Goal: Contribute content

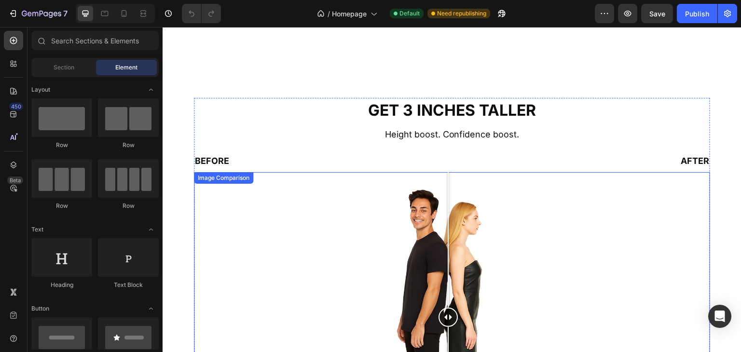
scroll to position [482, 0]
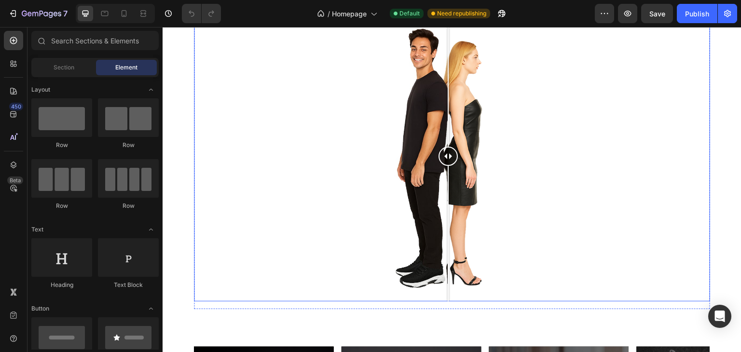
click at [511, 186] on div at bounding box center [452, 156] width 516 height 290
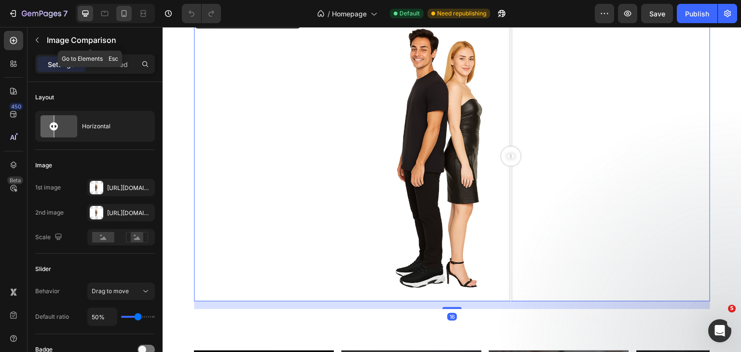
scroll to position [0, 0]
click at [130, 11] on div at bounding box center [123, 13] width 15 height 15
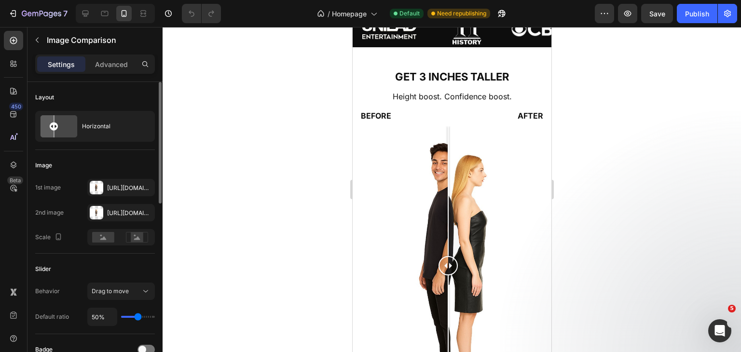
scroll to position [449, 0]
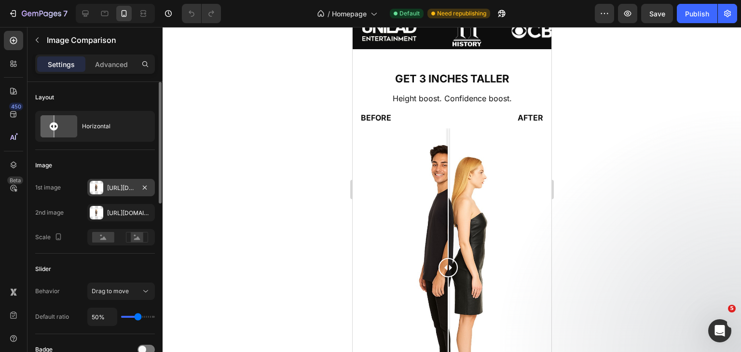
click at [114, 184] on div "[URL][DOMAIN_NAME]" at bounding box center [121, 188] width 28 height 9
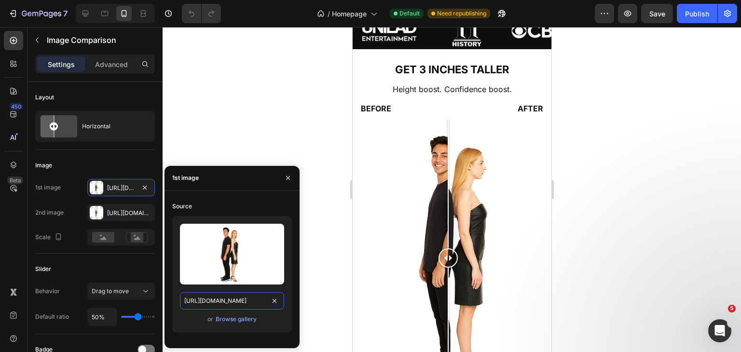
click at [229, 301] on input "[URL][DOMAIN_NAME]" at bounding box center [232, 300] width 104 height 17
click at [237, 302] on input "[URL][DOMAIN_NAME]" at bounding box center [232, 300] width 104 height 17
drag, startPoint x: 249, startPoint y: 301, endPoint x: 266, endPoint y: 302, distance: 16.9
click at [266, 302] on input "[URL][DOMAIN_NAME]" at bounding box center [232, 300] width 104 height 17
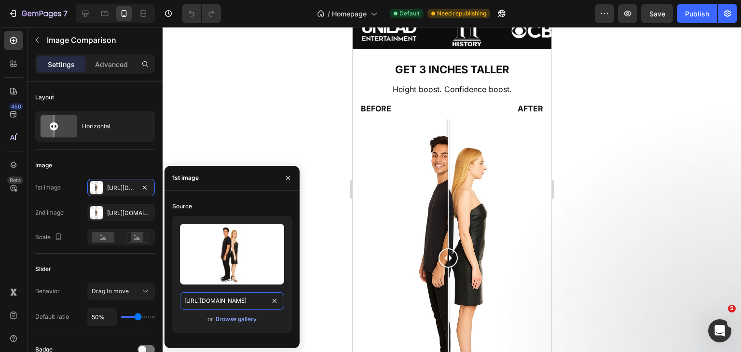
click at [228, 303] on input "[URL][DOMAIN_NAME]" at bounding box center [232, 300] width 104 height 17
drag, startPoint x: 263, startPoint y: 301, endPoint x: 193, endPoint y: 303, distance: 70.0
click at [193, 303] on input "[URL][DOMAIN_NAME]" at bounding box center [232, 300] width 104 height 17
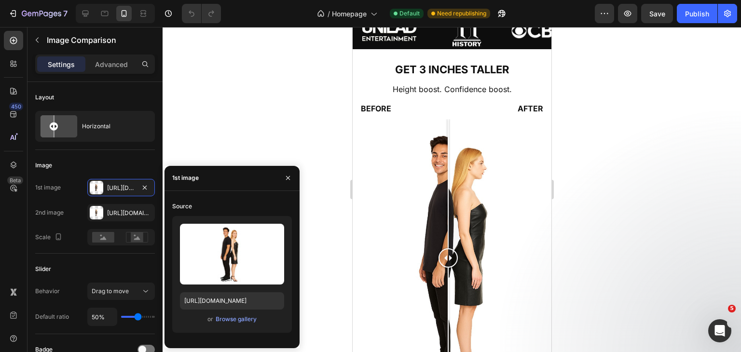
click at [0, 219] on div "450 Beta" at bounding box center [13, 189] width 27 height 325
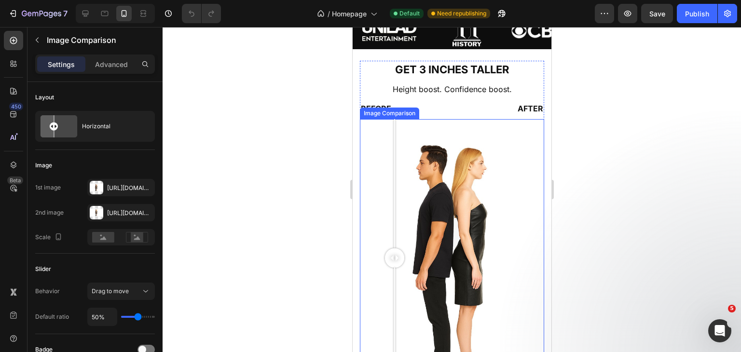
click at [394, 200] on div at bounding box center [451, 258] width 184 height 278
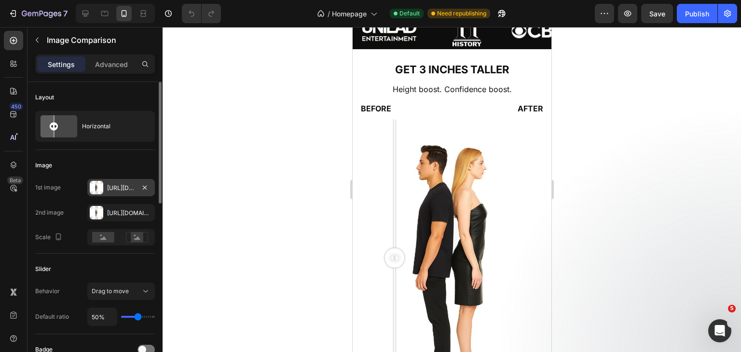
click at [95, 185] on div at bounding box center [97, 188] width 14 height 14
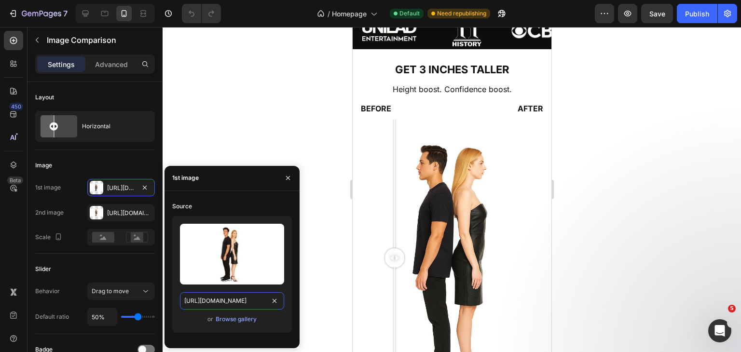
click at [212, 299] on input "[URL][DOMAIN_NAME]" at bounding box center [232, 300] width 104 height 17
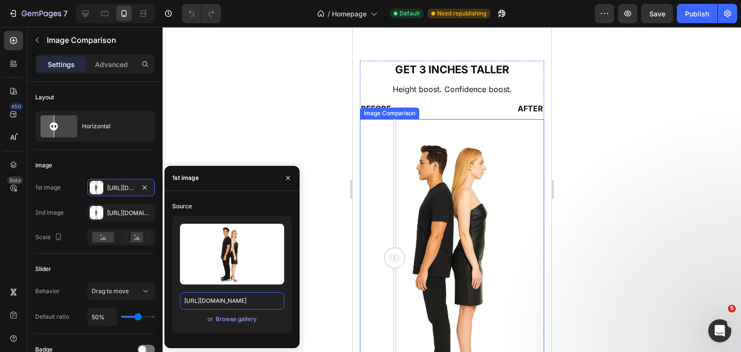
scroll to position [610, 0]
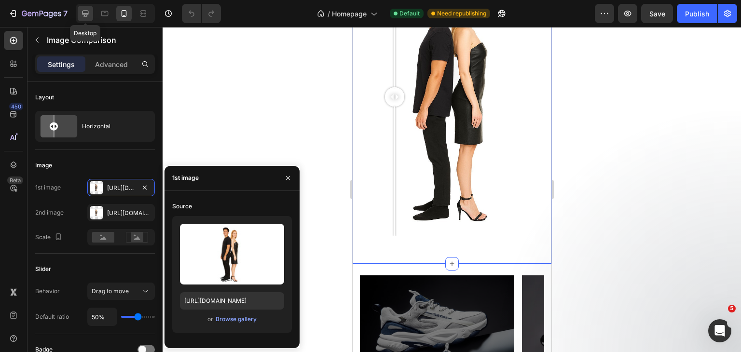
click at [89, 12] on icon at bounding box center [86, 14] width 10 height 10
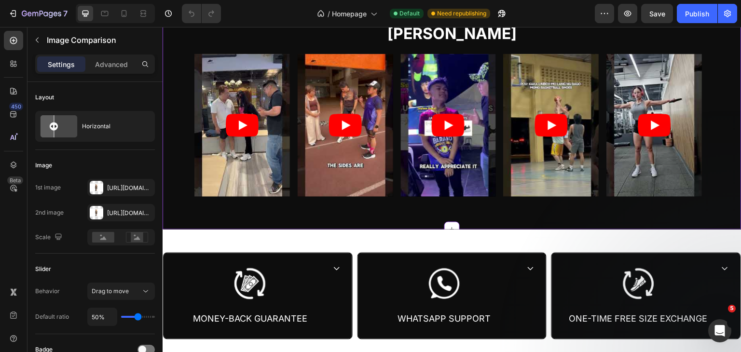
scroll to position [1066, 0]
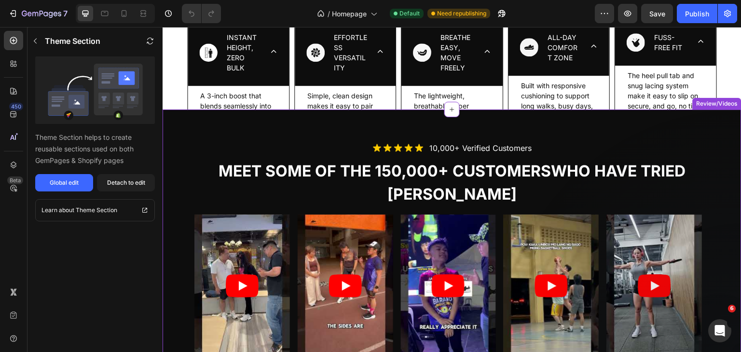
click at [288, 202] on p "Meet some of the 150,000+ customers who have tried [PERSON_NAME]" at bounding box center [451, 183] width 561 height 46
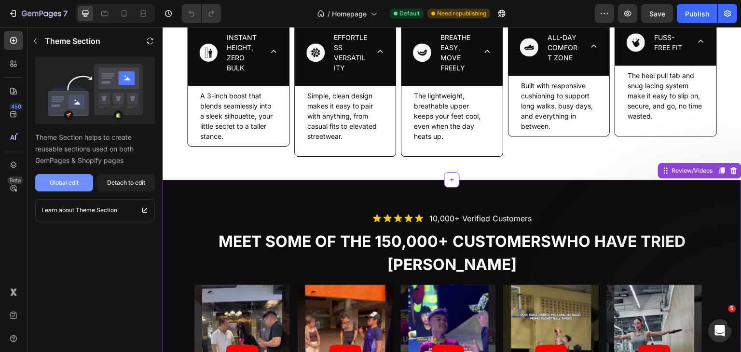
click at [64, 182] on div "Global edit" at bounding box center [64, 182] width 29 height 9
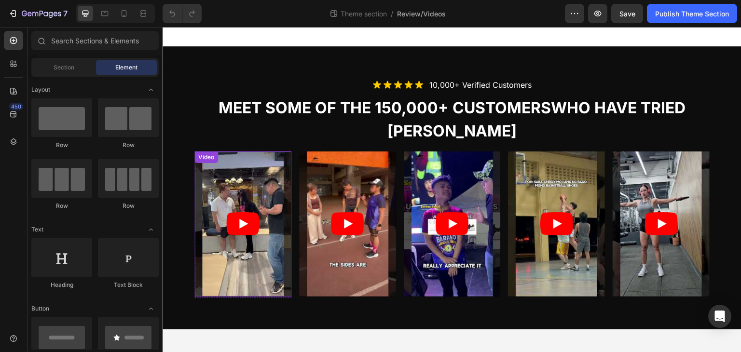
click at [243, 169] on article at bounding box center [242, 223] width 97 height 145
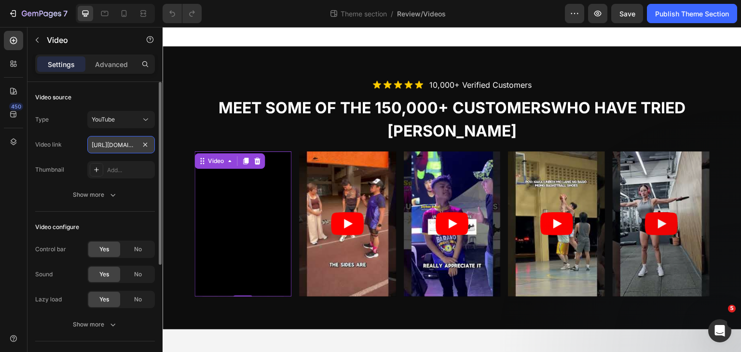
click at [109, 146] on input "https://www.youtube.com/shorts/cbS6cEWz98M" at bounding box center [121, 144] width 68 height 17
click at [112, 141] on input "https://www.youtube.com/shorts/cbS6cEWz98M" at bounding box center [121, 144] width 68 height 17
drag, startPoint x: 125, startPoint y: 143, endPoint x: 139, endPoint y: 143, distance: 14.0
click at [139, 143] on div "https://www.youtube.com/shorts/cbS6cEWz98M" at bounding box center [121, 144] width 68 height 17
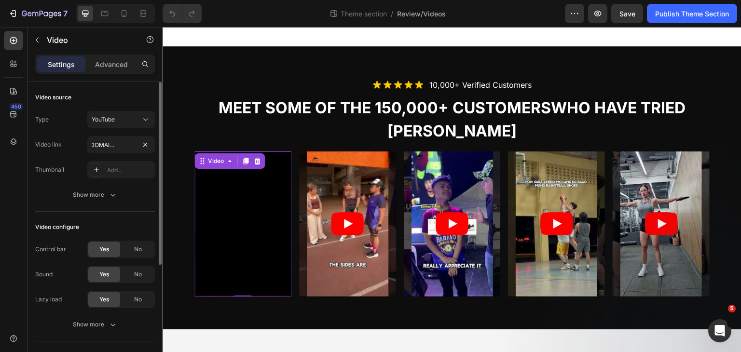
scroll to position [0, 0]
click at [77, 134] on div "Type YouTube Video link https://www.youtube.com/shorts/cbS6cEWz98M Thumbnail Ad…" at bounding box center [95, 145] width 120 height 68
